Goal: Go to known website: Go to known website

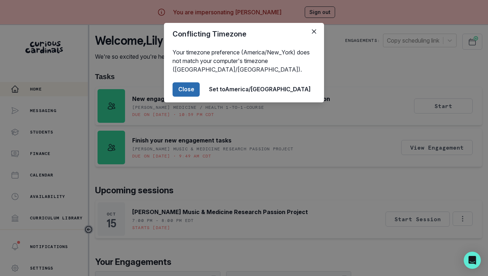
click at [200, 88] on button "Close" at bounding box center [186, 89] width 27 height 14
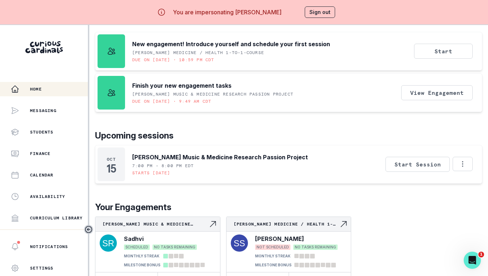
scroll to position [25, 0]
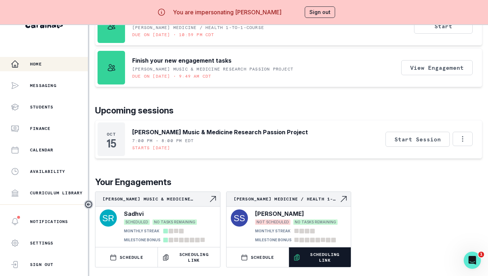
click at [324, 257] on p "Scheduling Link" at bounding box center [326, 256] width 44 height 11
click at [315, 14] on button "Sign out" at bounding box center [320, 11] width 30 height 11
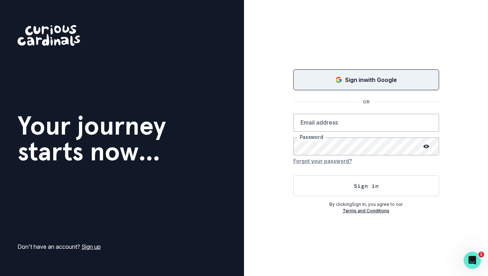
click at [326, 83] on div "Sign in with Google" at bounding box center [367, 79] width 128 height 9
